Goal: Transaction & Acquisition: Purchase product/service

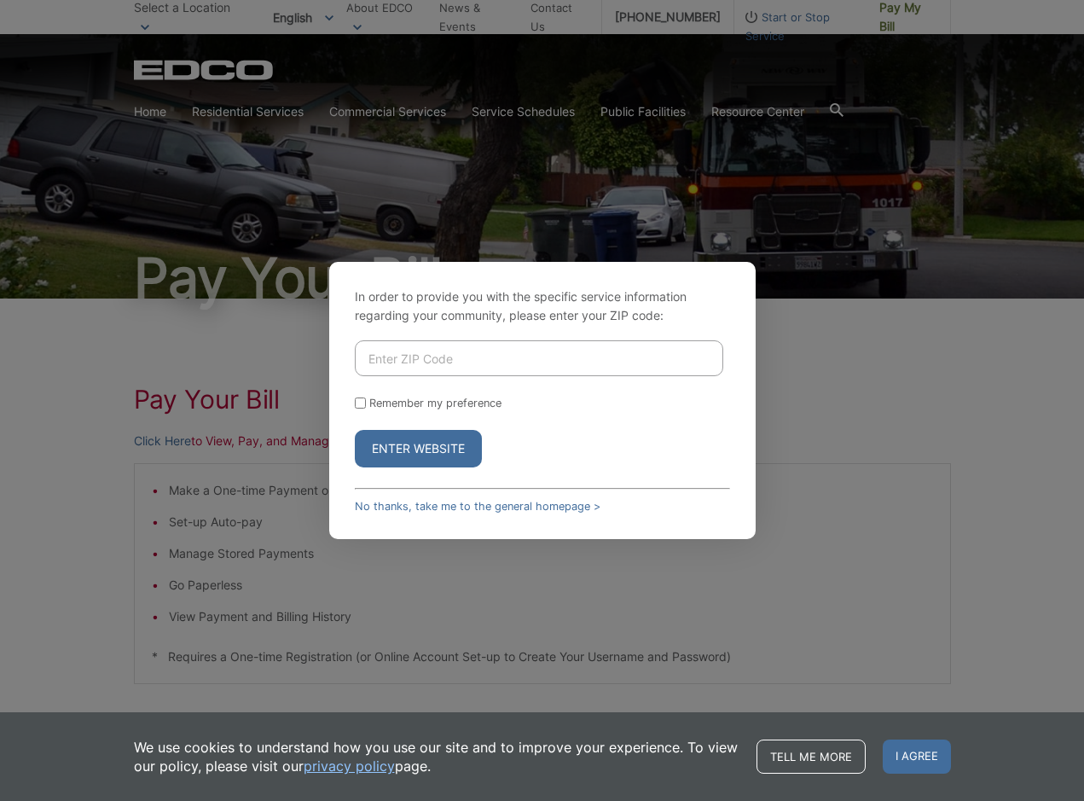
click at [420, 356] on input "Enter ZIP Code" at bounding box center [539, 358] width 368 height 36
type input "91950"
click at [419, 454] on button "Enter Website" at bounding box center [418, 449] width 127 height 38
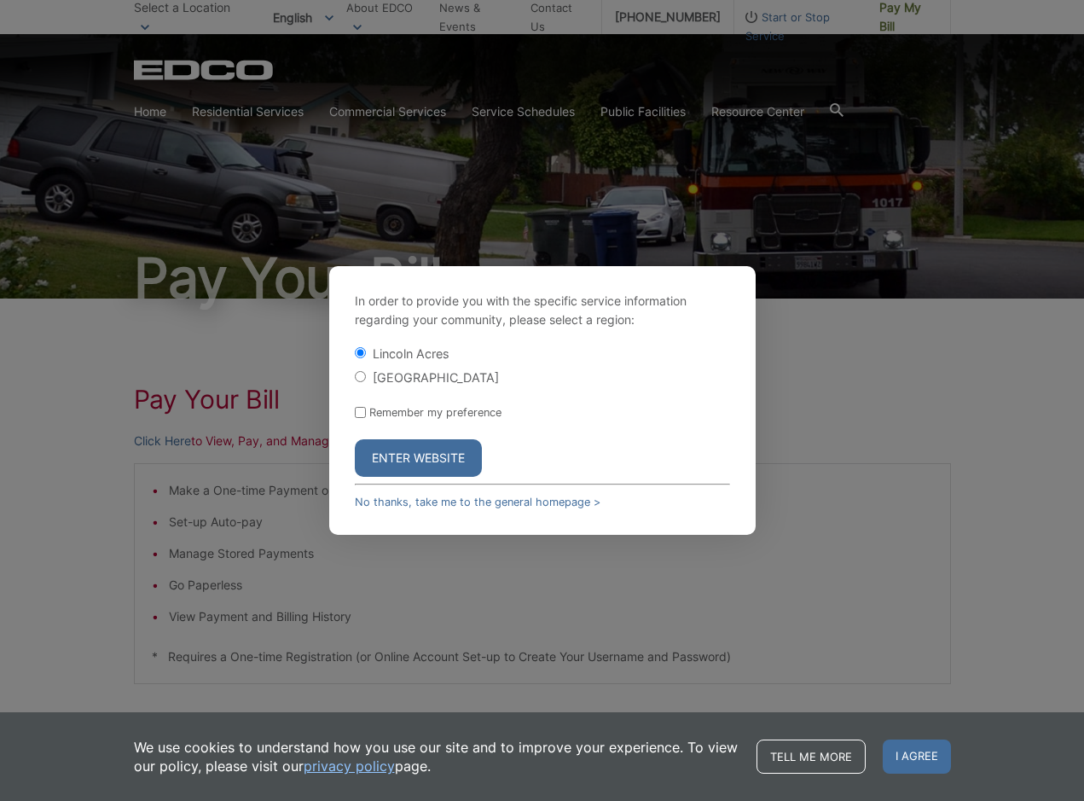
drag, startPoint x: 430, startPoint y: 379, endPoint x: 443, endPoint y: 401, distance: 25.3
click at [429, 379] on label "[GEOGRAPHIC_DATA]" at bounding box center [436, 377] width 126 height 14
click at [366, 379] on input "[GEOGRAPHIC_DATA]" at bounding box center [360, 376] width 11 height 11
radio input "true"
click at [450, 456] on button "Enter Website" at bounding box center [418, 458] width 127 height 38
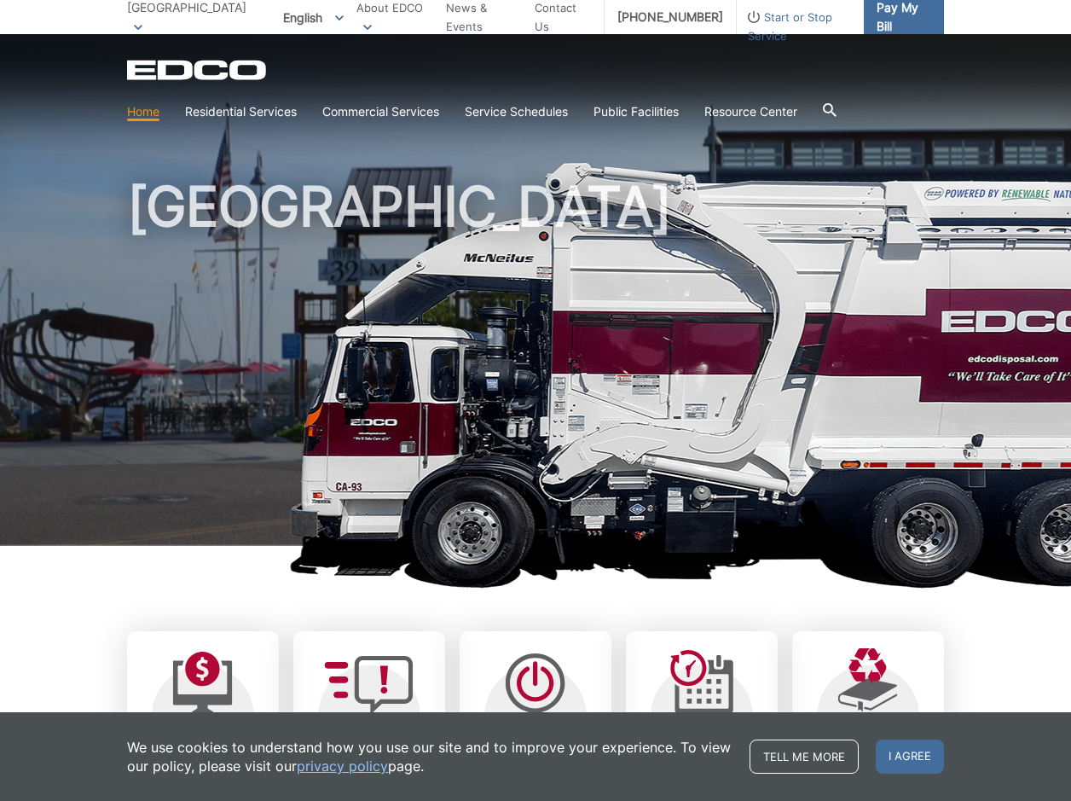
click at [906, 12] on span "Pay My Bill" at bounding box center [904, 17] width 54 height 38
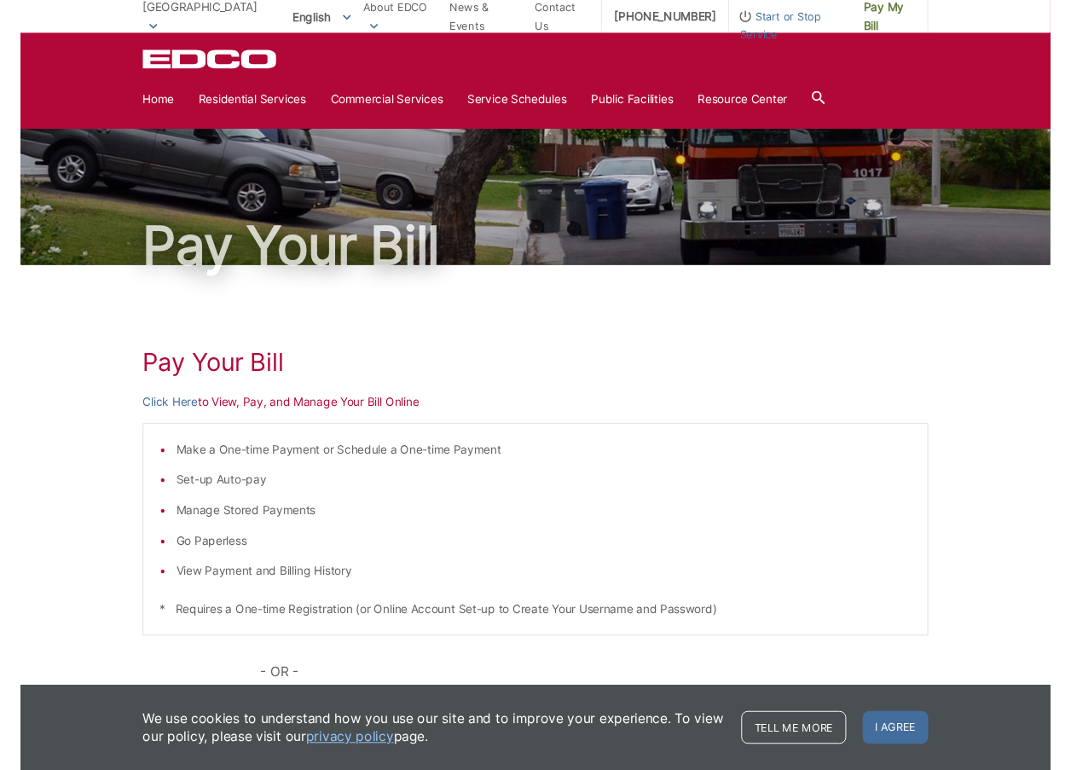
scroll to position [16, 0]
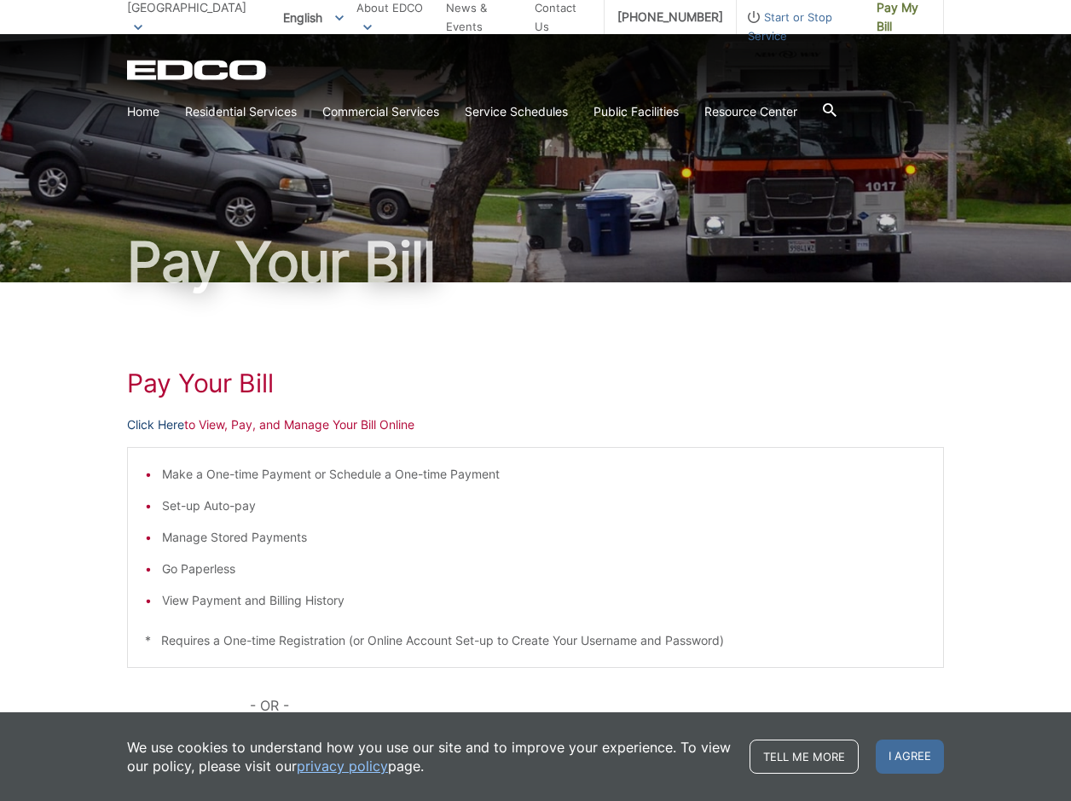
click at [170, 424] on link "Click Here" at bounding box center [155, 424] width 57 height 19
